Goal: Browse casually: Explore the website without a specific task or goal

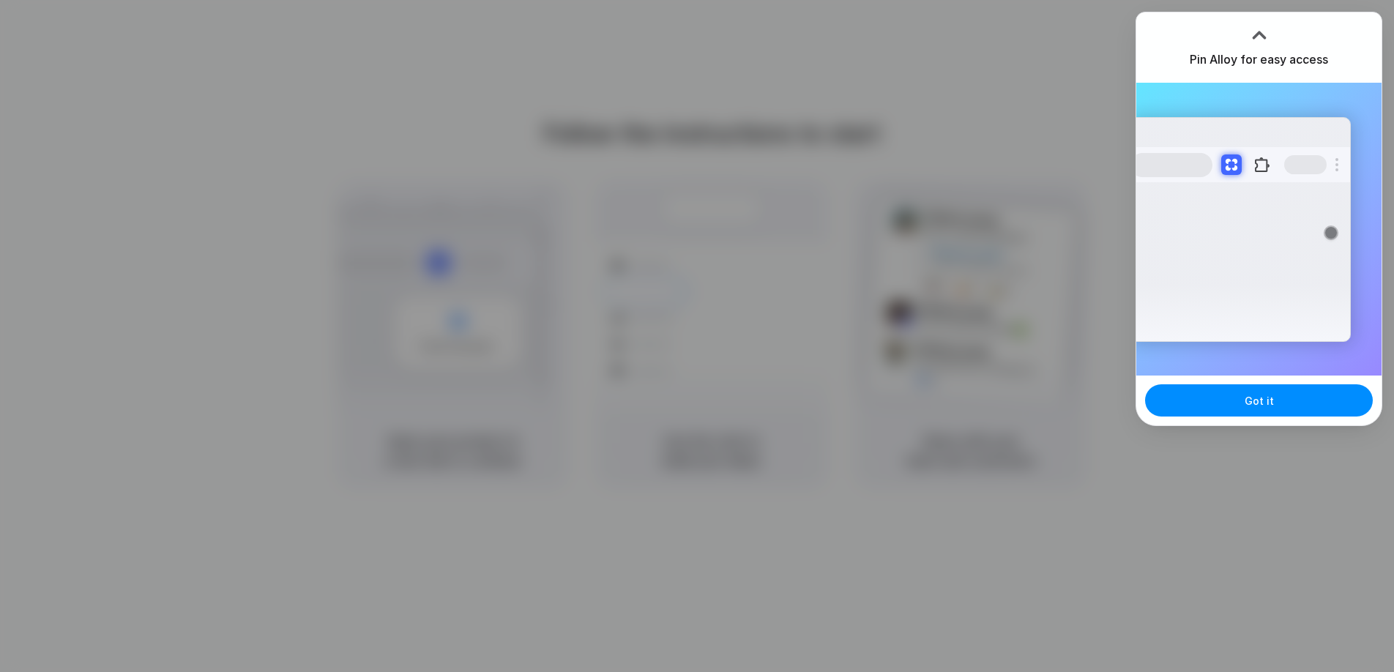
drag, startPoint x: 777, startPoint y: 220, endPoint x: 1045, endPoint y: 0, distance: 346.9
click at [777, 220] on div at bounding box center [697, 336] width 1394 height 672
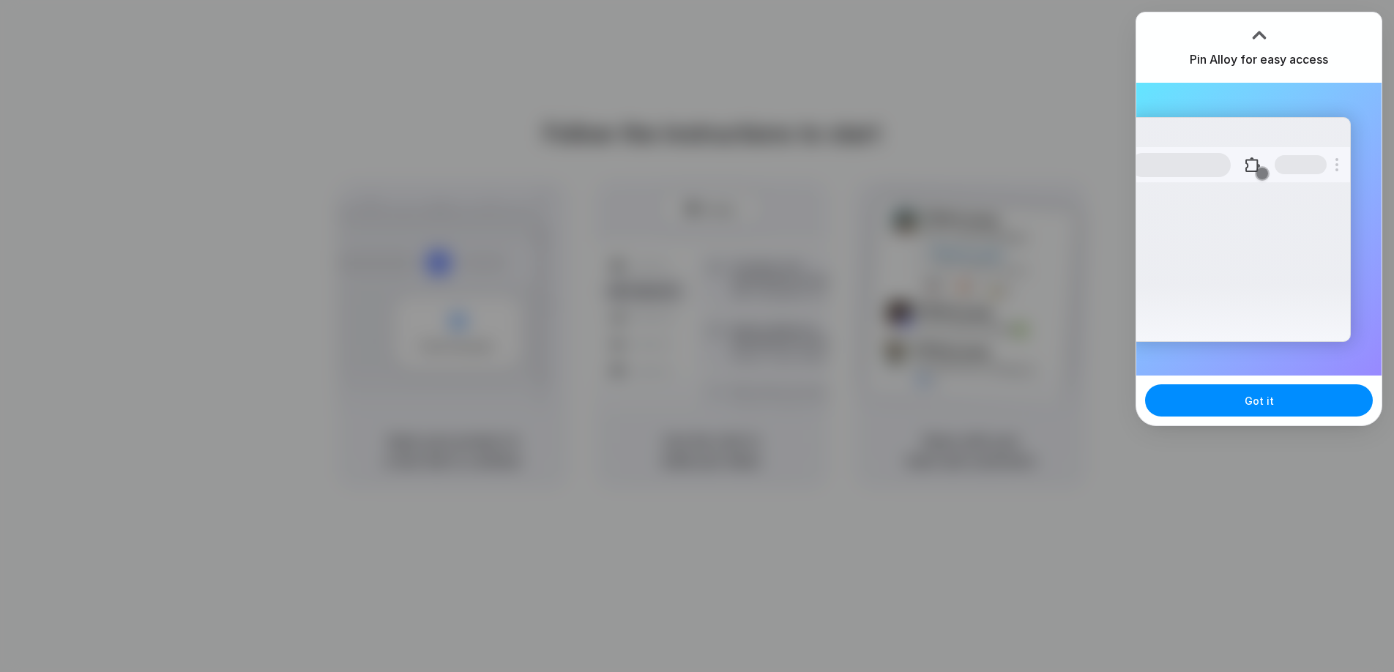
click at [1260, 30] on div at bounding box center [1259, 35] width 22 height 22
click at [741, 70] on div at bounding box center [697, 336] width 1394 height 672
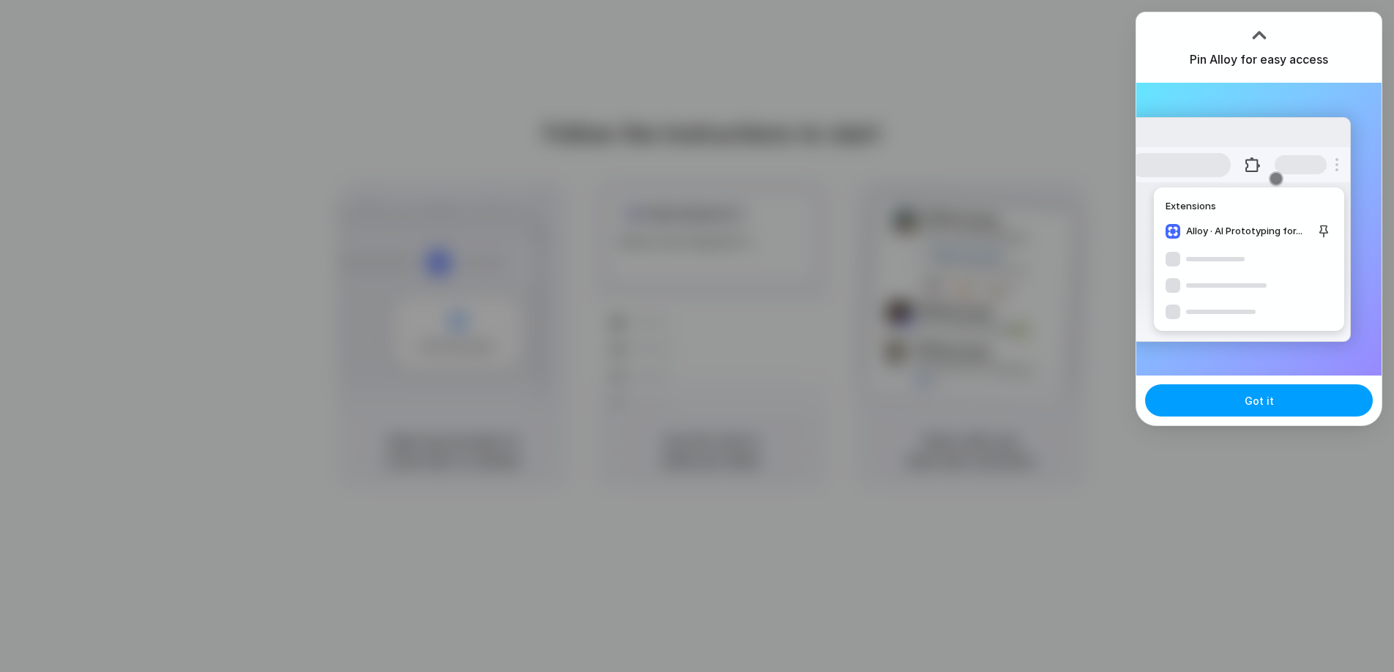
click at [1271, 400] on button "Got it" at bounding box center [1259, 400] width 228 height 32
